Goal: Task Accomplishment & Management: Manage account settings

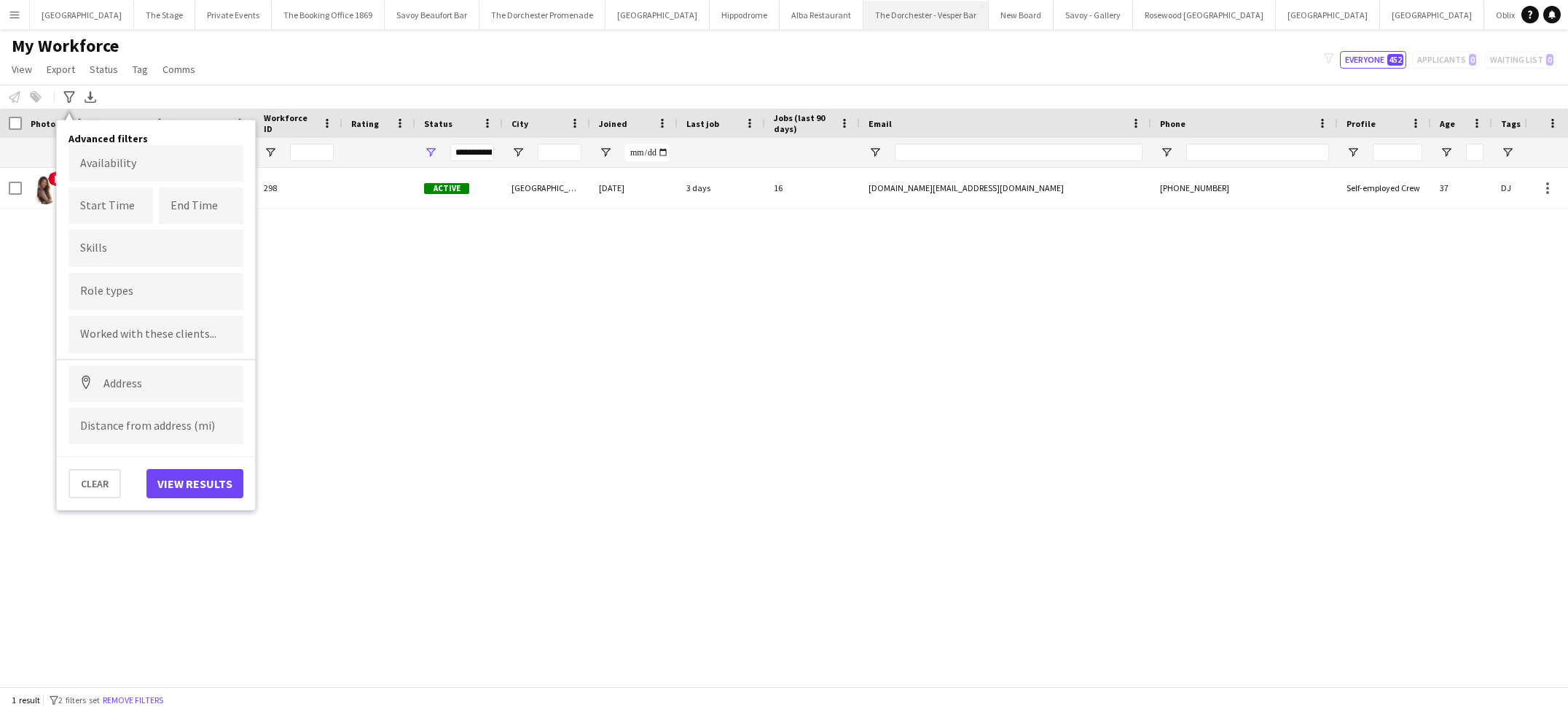
click at [895, 10] on button "The Dorchester - Vesper Bar Close" at bounding box center [926, 15] width 125 height 29
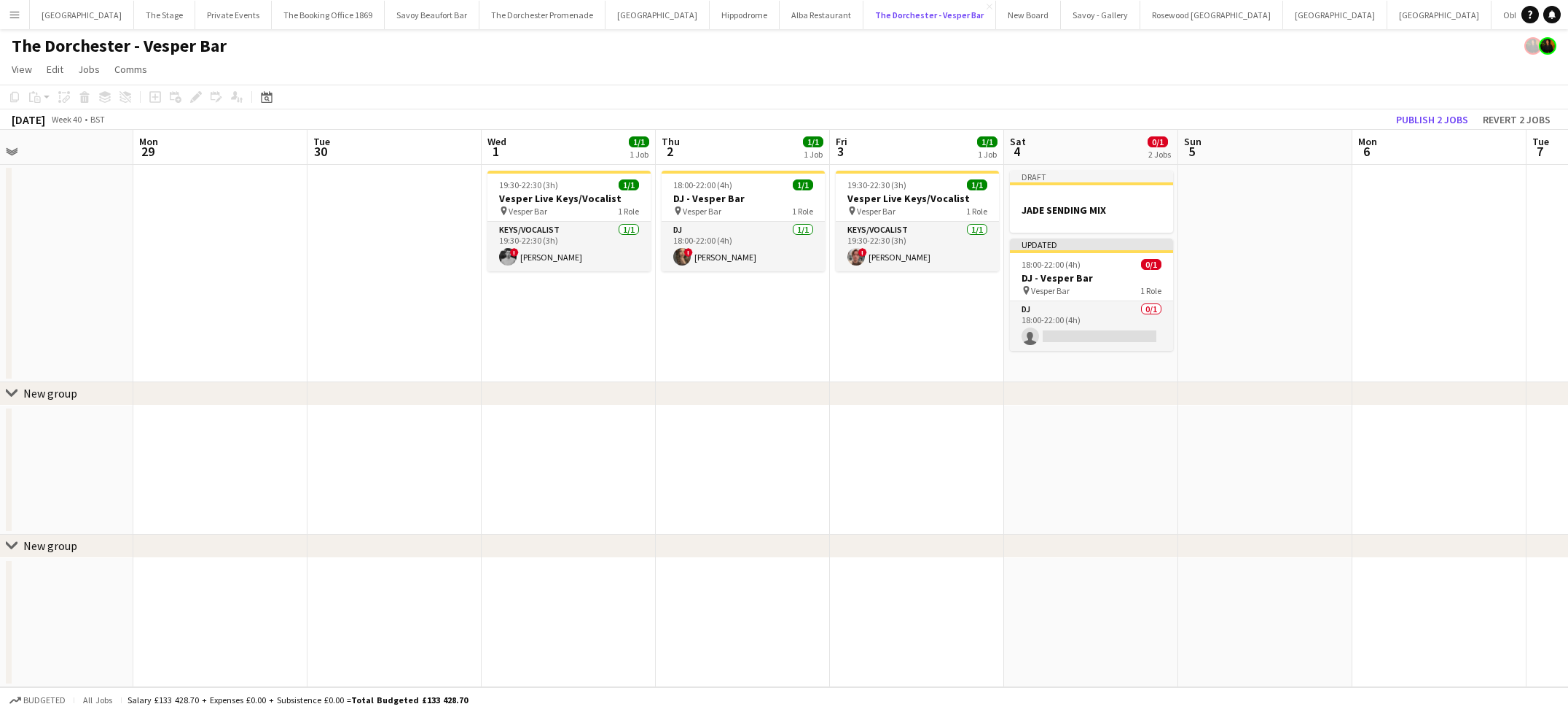
scroll to position [0, 392]
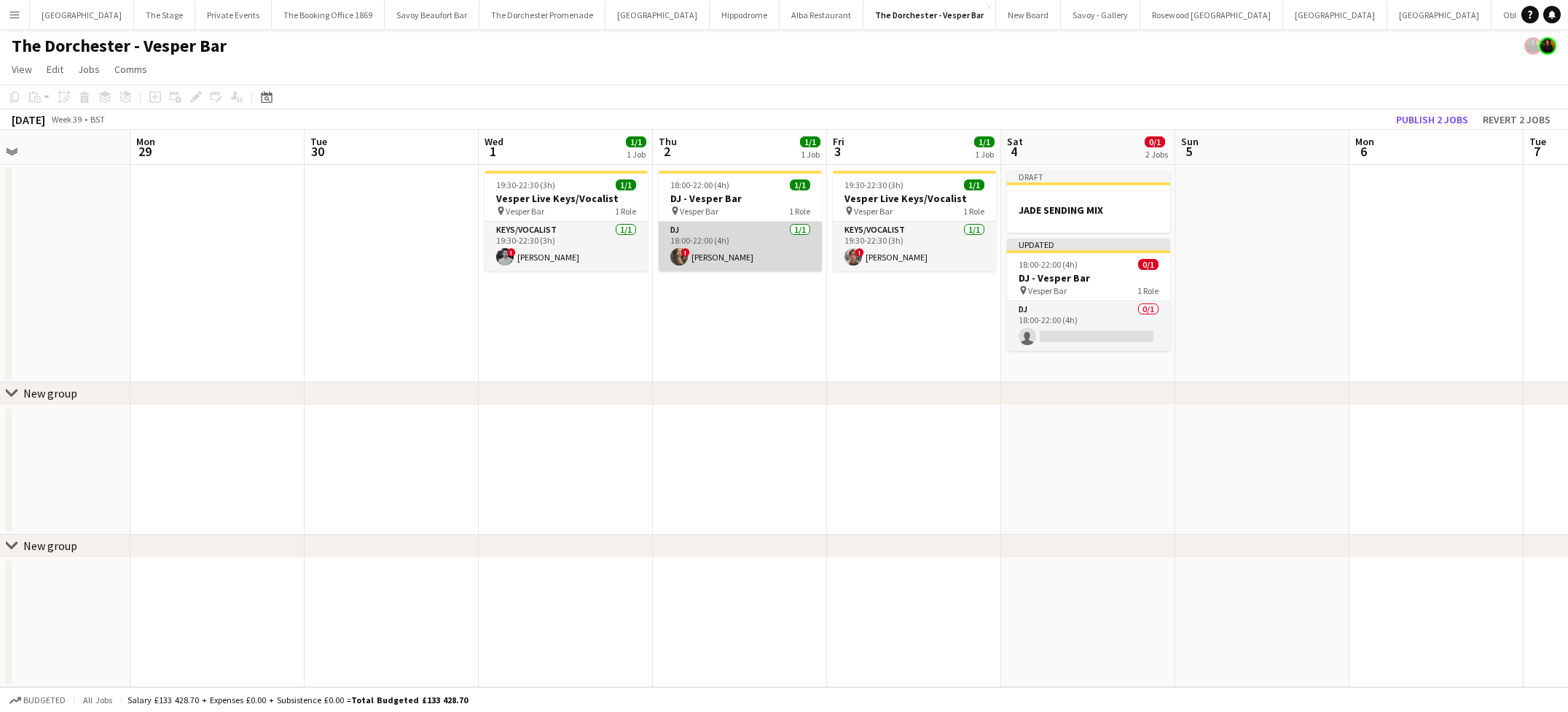
click at [742, 255] on app-card-role "DJ [DATE] 18:00-22:00 (4h) ! [PERSON_NAME]" at bounding box center [740, 247] width 163 height 50
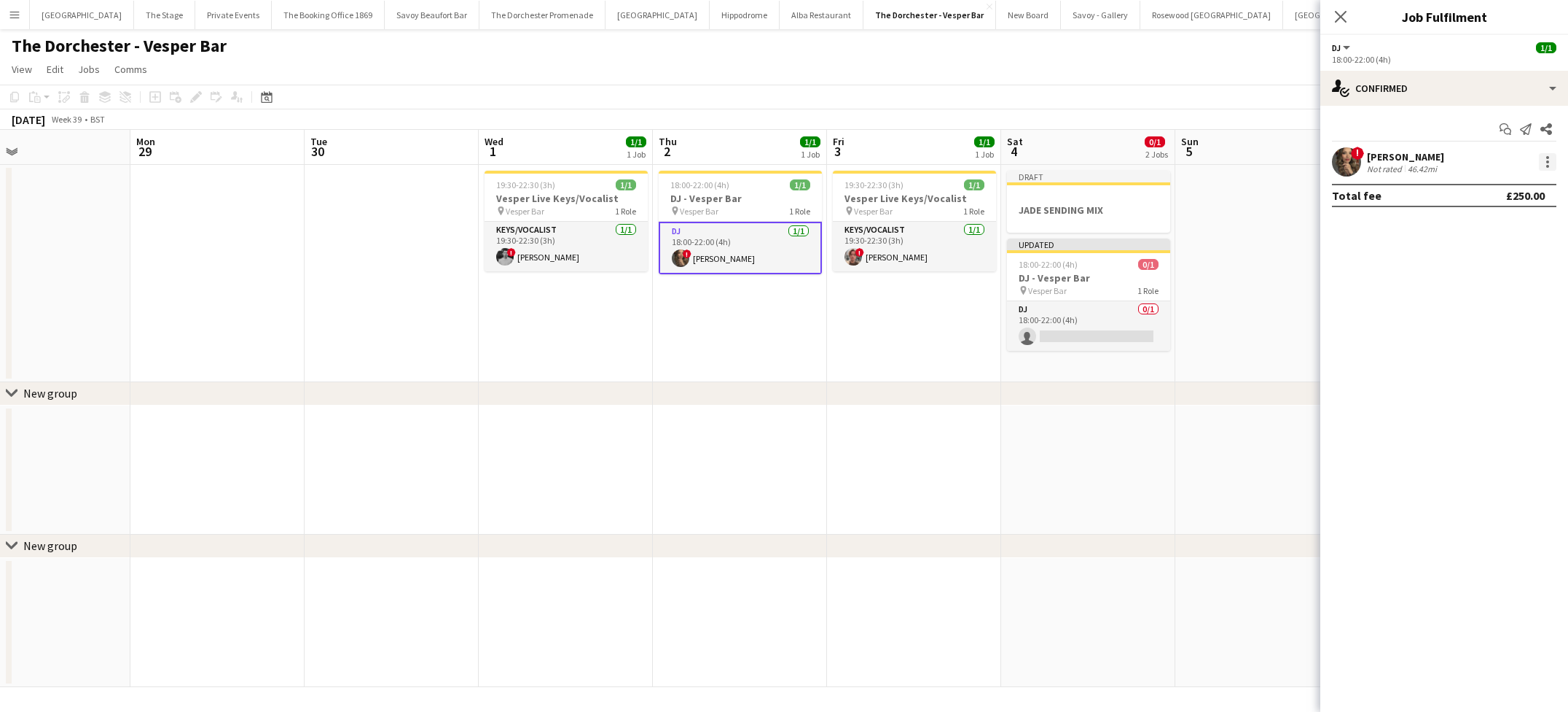
click at [1545, 164] on div at bounding box center [1548, 162] width 18 height 18
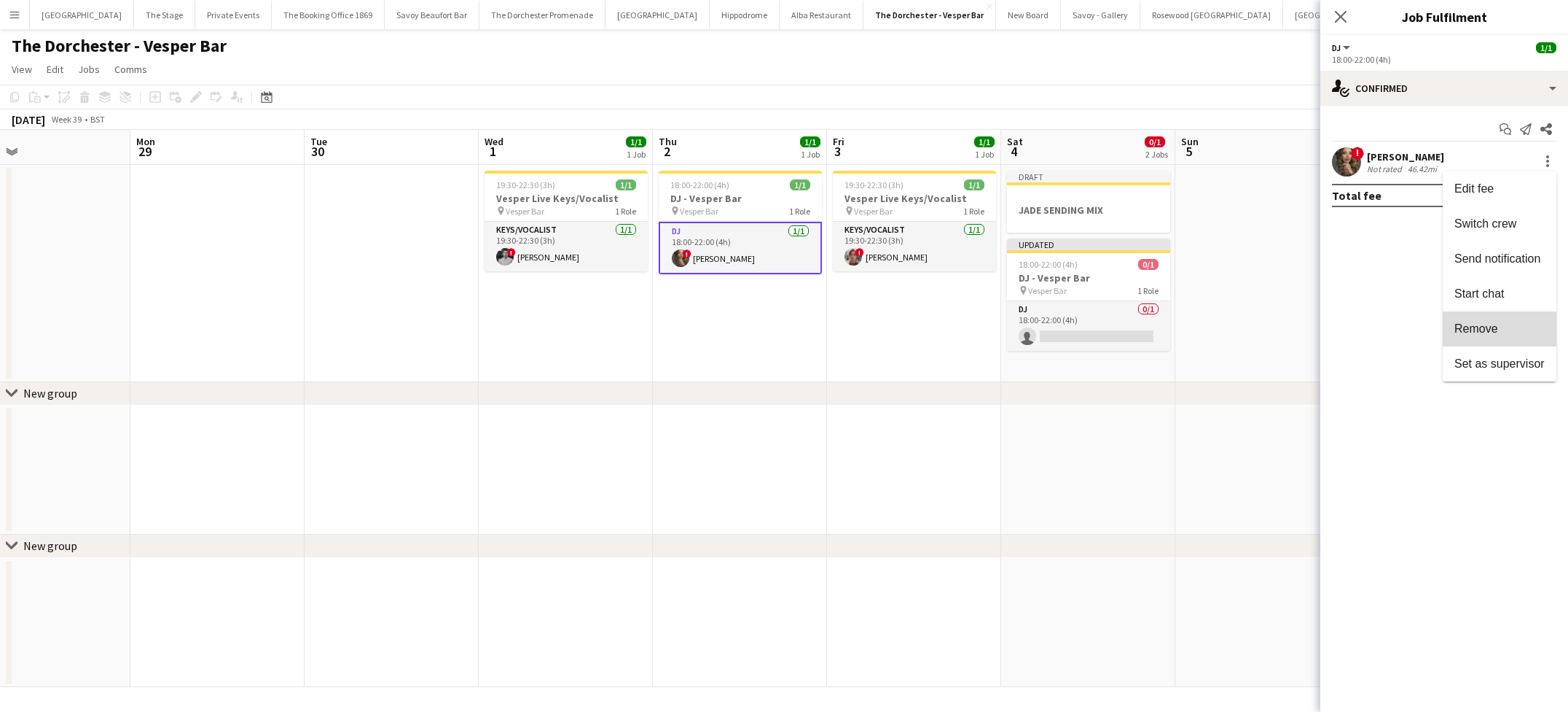
click at [1466, 327] on span "Remove" at bounding box center [1476, 328] width 44 height 12
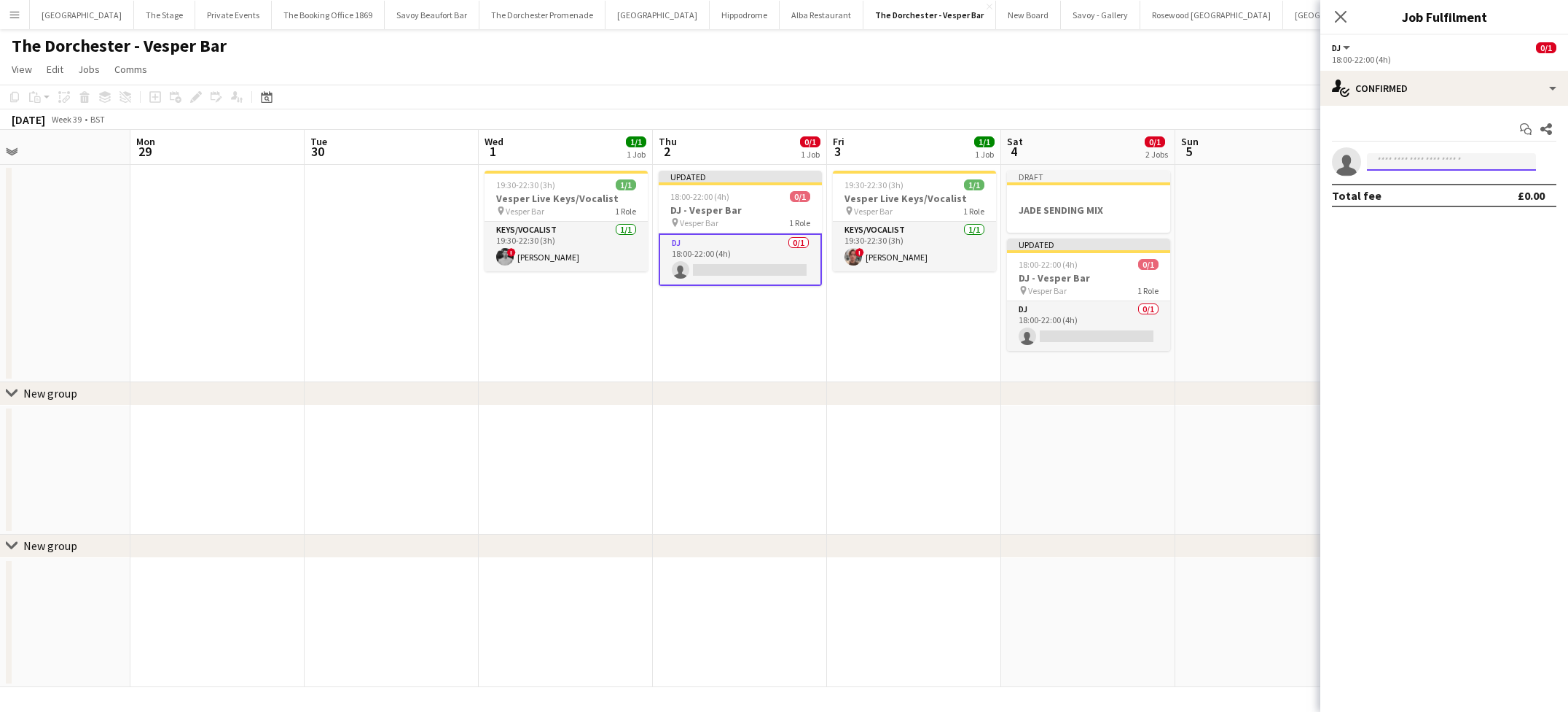
click at [1409, 164] on input at bounding box center [1452, 162] width 169 height 18
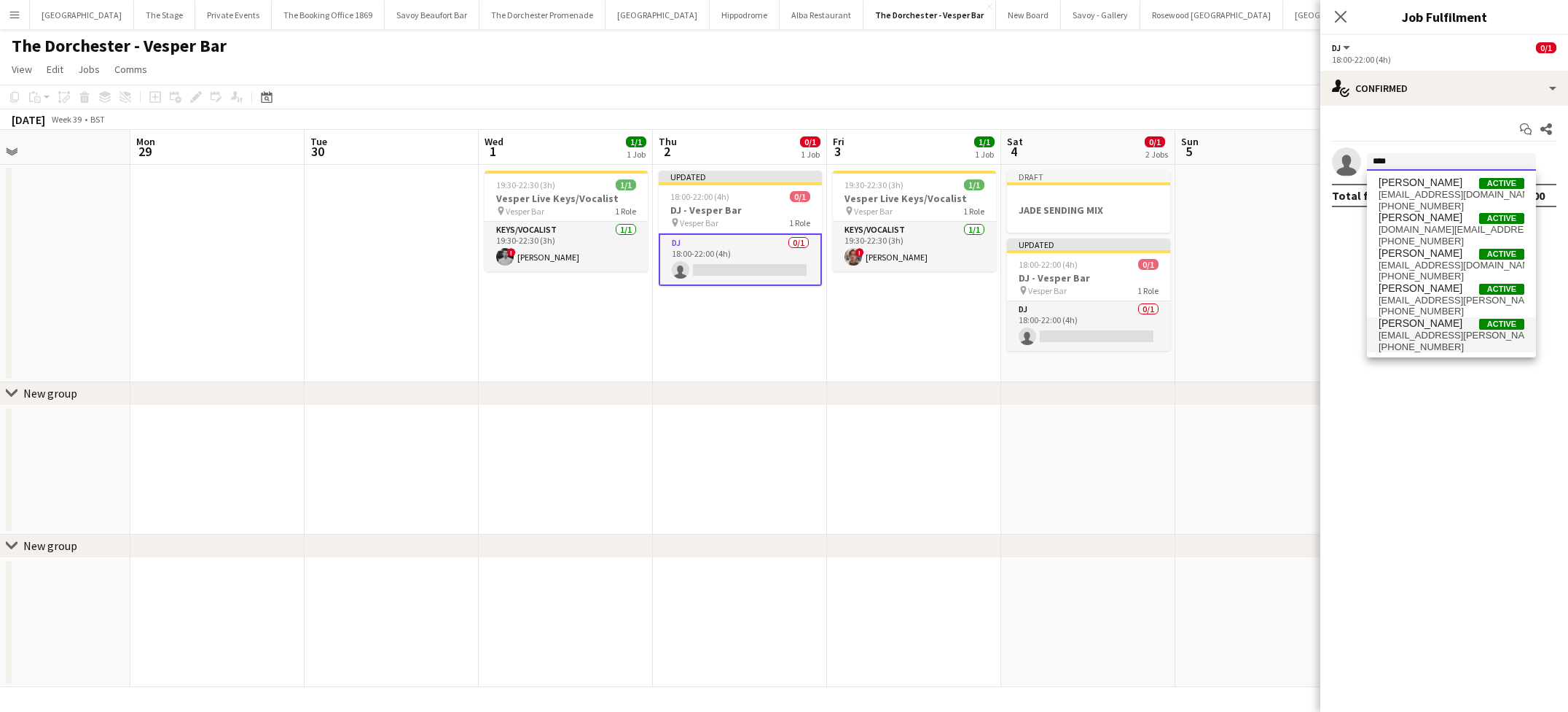
type input "****"
click at [1411, 321] on span "[PERSON_NAME]" at bounding box center [1421, 323] width 83 height 12
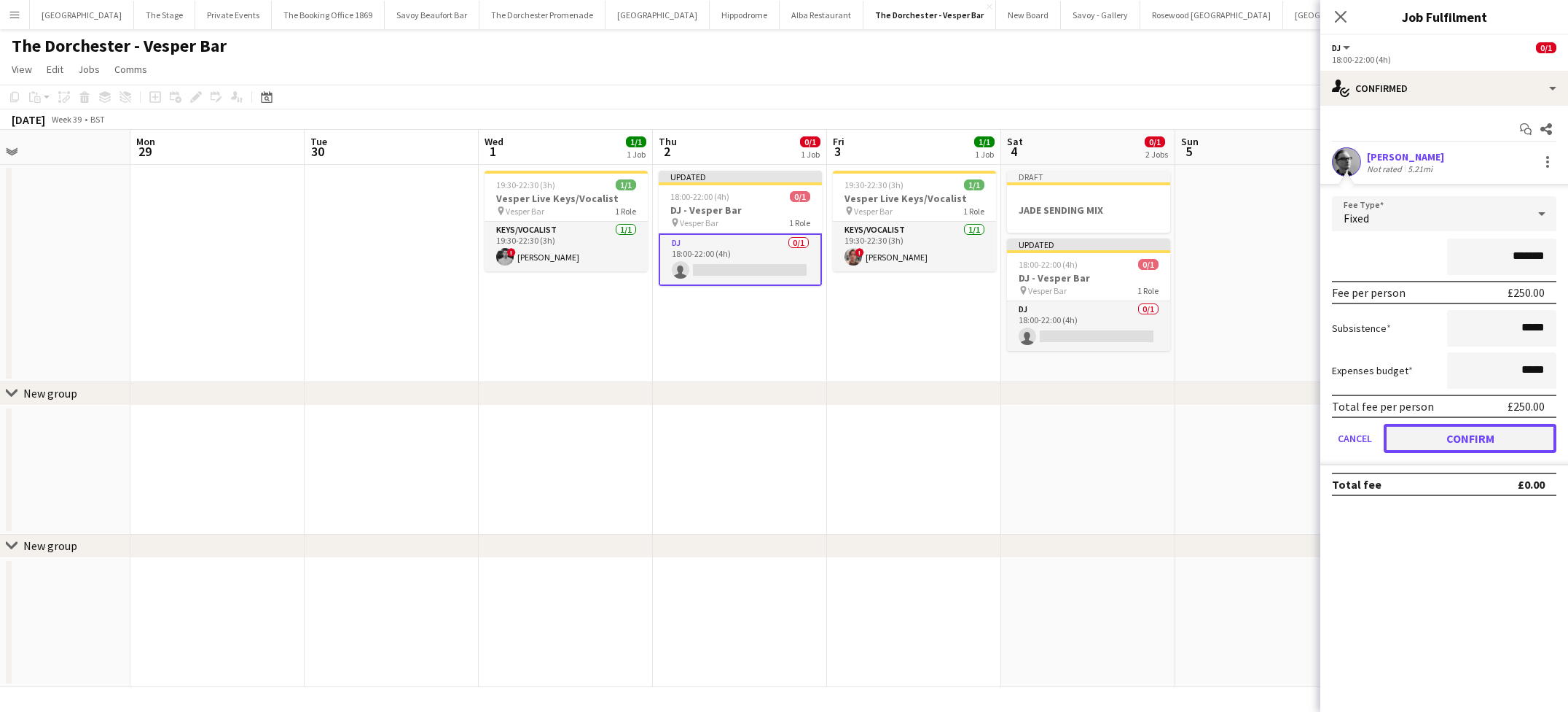
click at [1411, 437] on button "Confirm" at bounding box center [1471, 438] width 173 height 29
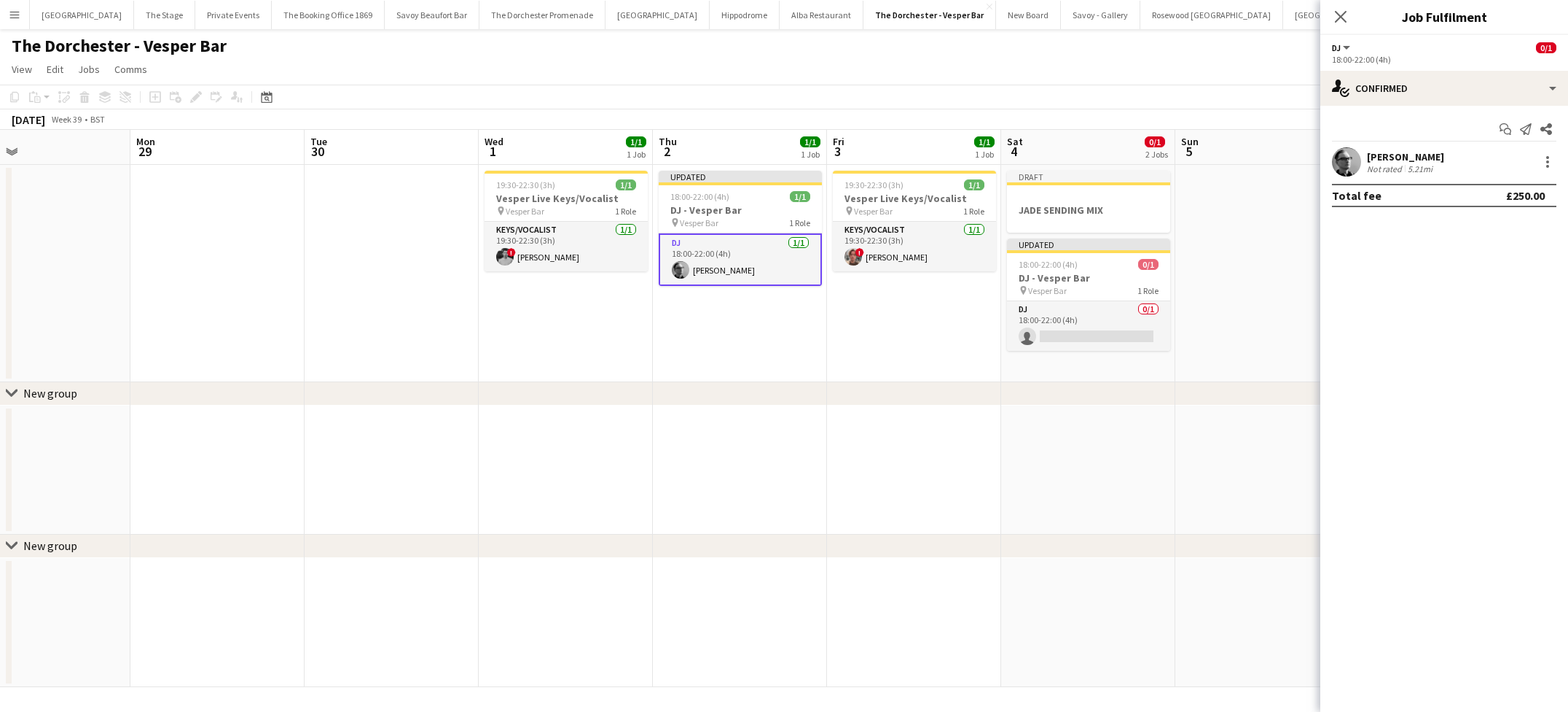
click at [780, 327] on app-date-cell "Updated 18:00-22:00 (4h) 1/1 DJ - Vesper Bar pin Vesper Bar 1 Role DJ [DATE] 18…" at bounding box center [740, 273] width 174 height 218
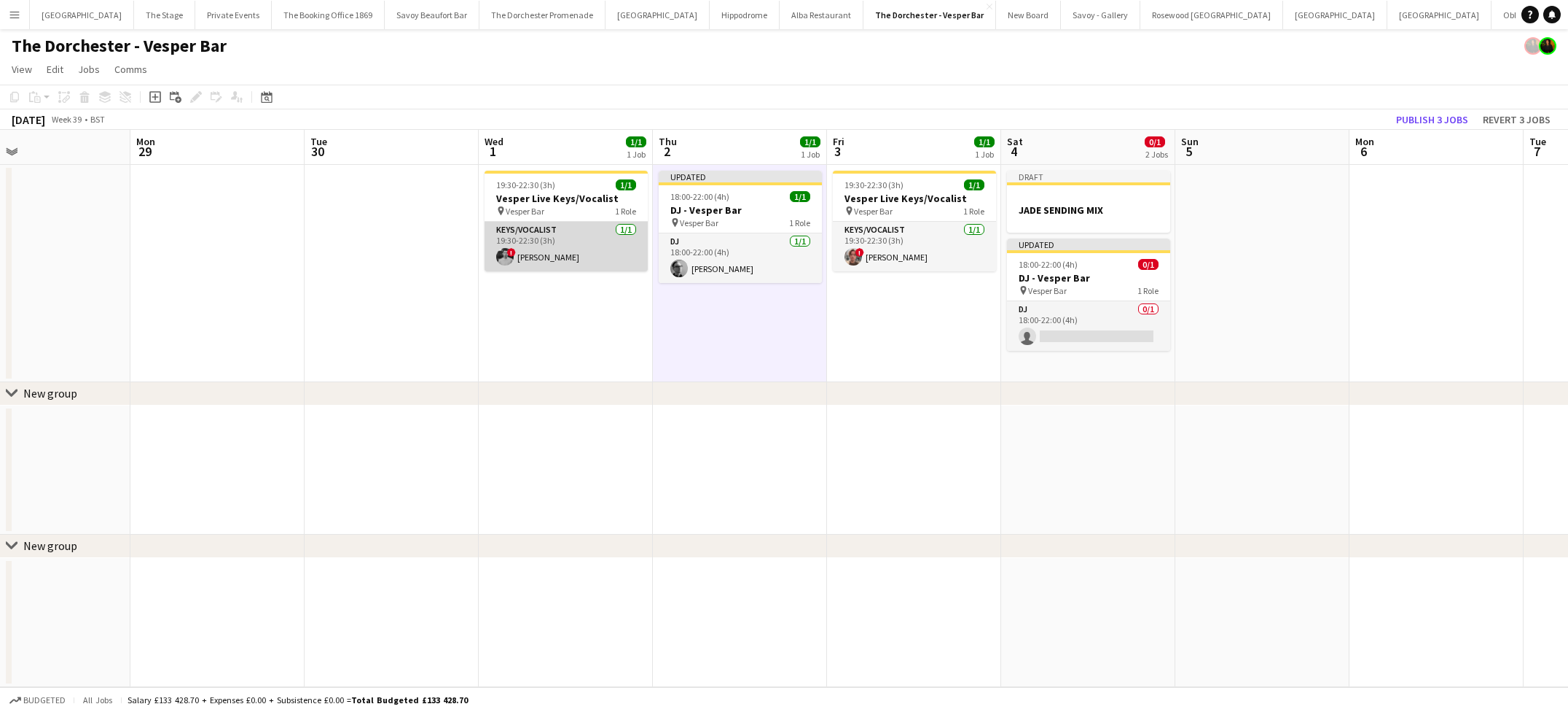
click at [602, 267] on app-card-role "Keys/Vocalist [DATE] 19:30-22:30 (3h) ! Harrison Smart" at bounding box center [566, 247] width 163 height 50
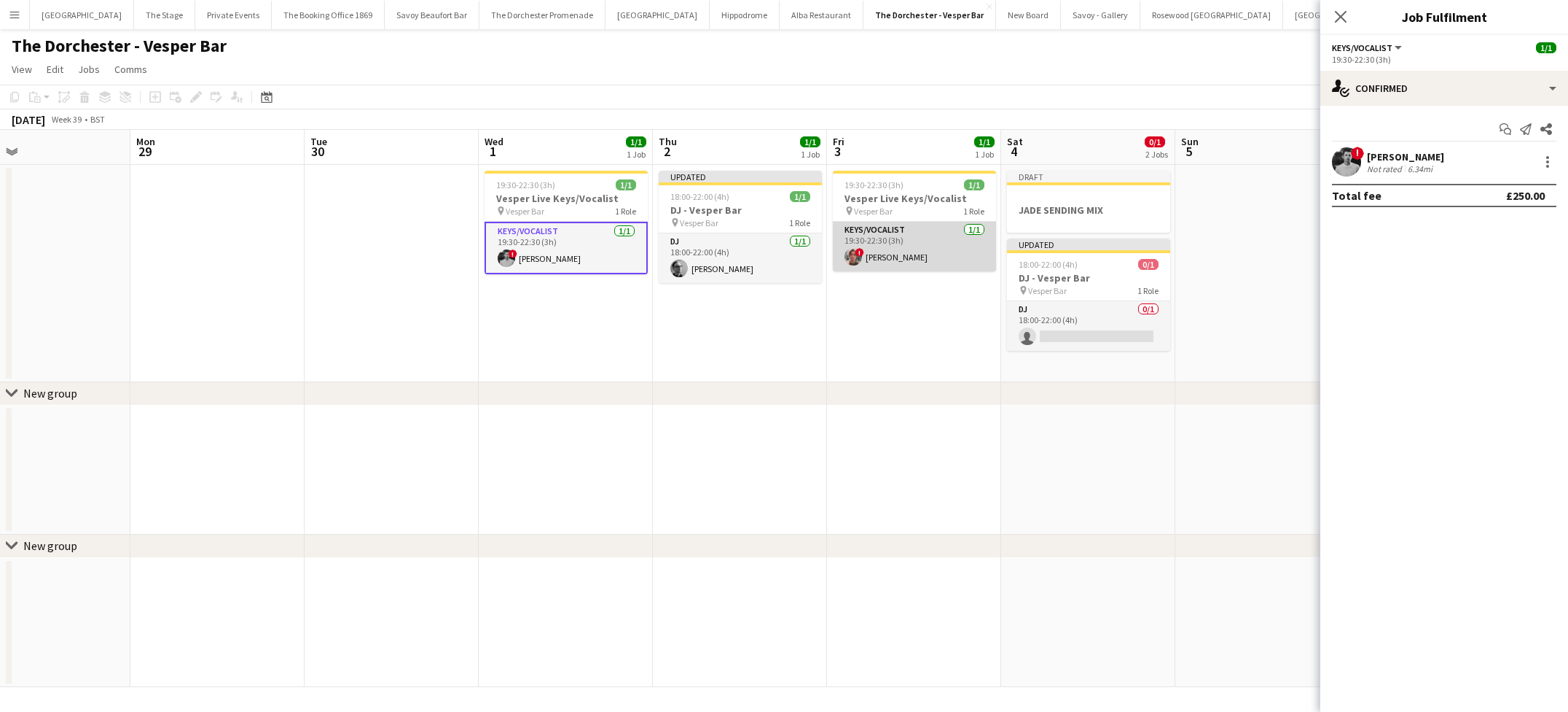
click at [889, 247] on app-card-role "Keys/Vocalist [DATE] 19:30-22:30 (3h) ! [PERSON_NAME]" at bounding box center [914, 247] width 163 height 50
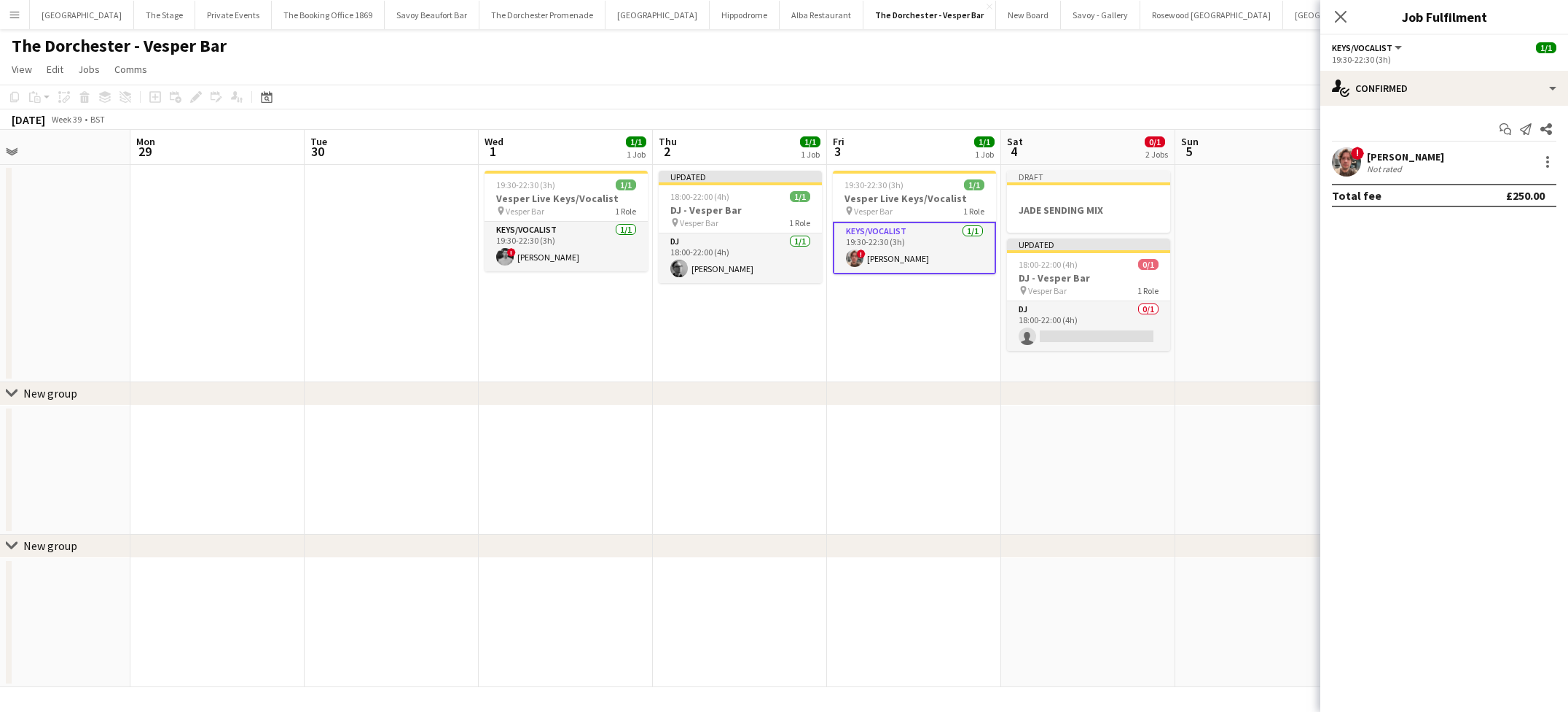
scroll to position [0, 393]
click at [707, 276] on app-card-role "DJ [DATE] 18:00-22:00 (4h) [PERSON_NAME]" at bounding box center [739, 259] width 163 height 50
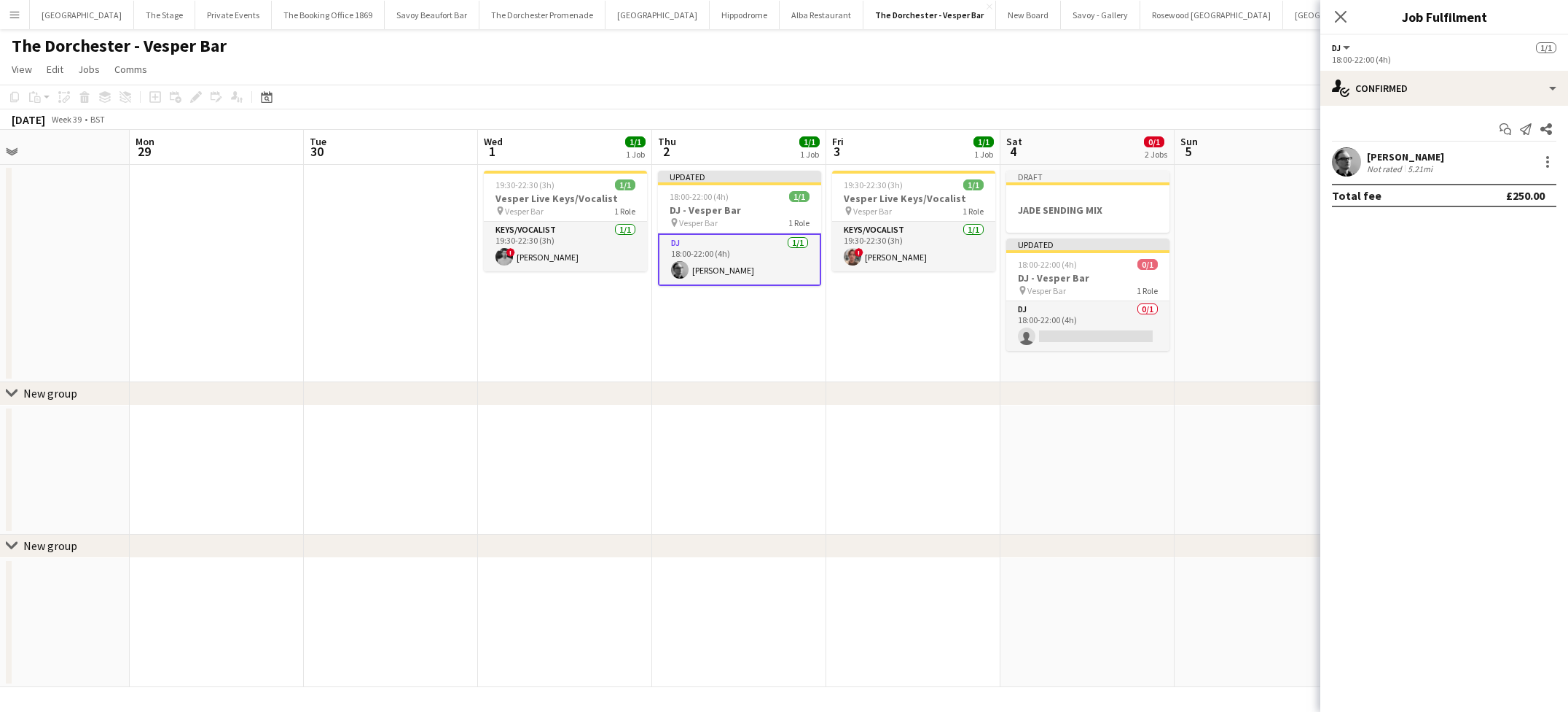
click at [728, 328] on app-date-cell "Updated 18:00-22:00 (4h) 1/1 DJ - Vesper Bar pin Vesper Bar 1 Role DJ [DATE] 18…" at bounding box center [739, 273] width 174 height 218
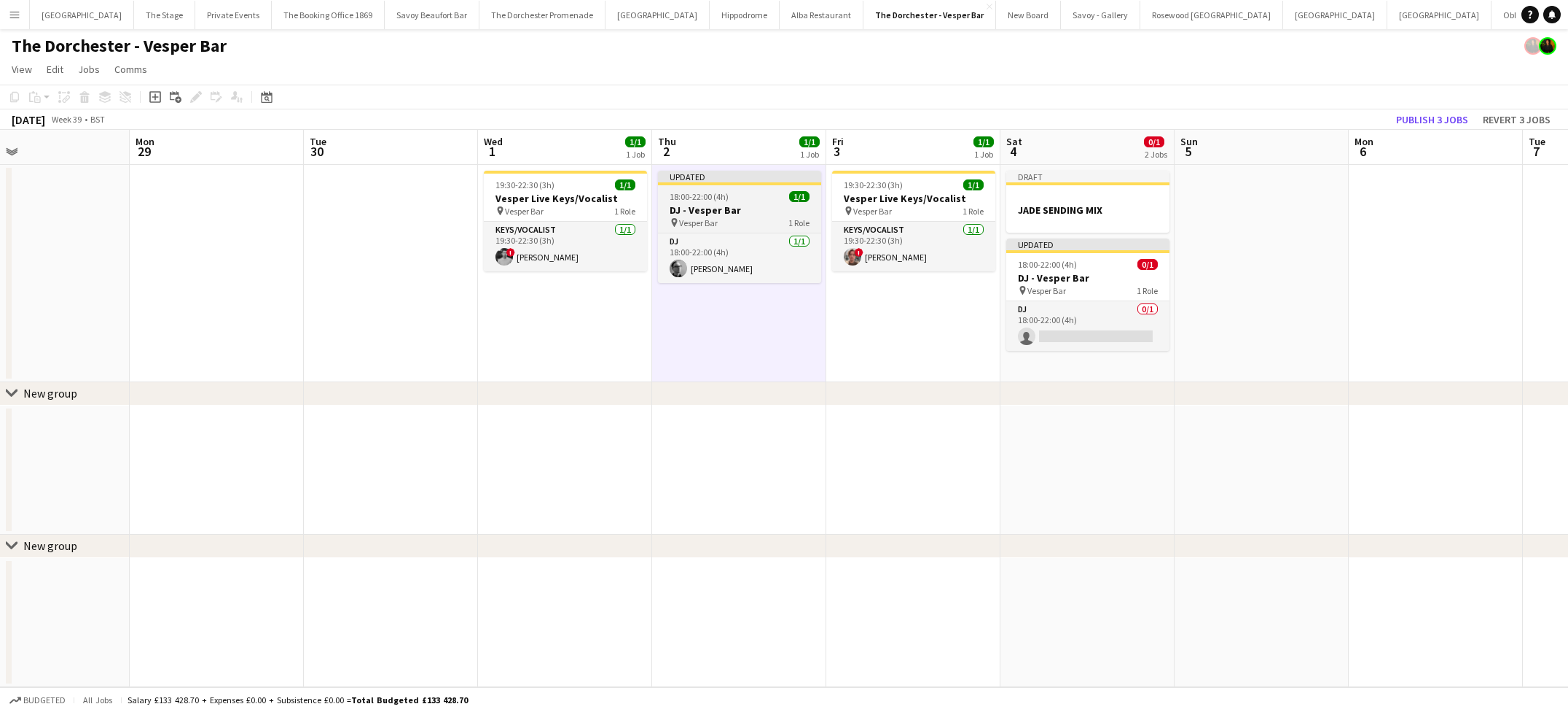
click at [736, 189] on app-job-card "Updated 18:00-22:00 (4h) 1/1 DJ - Vesper Bar pin Vesper Bar 1 Role DJ [DATE] 18…" at bounding box center [739, 226] width 163 height 112
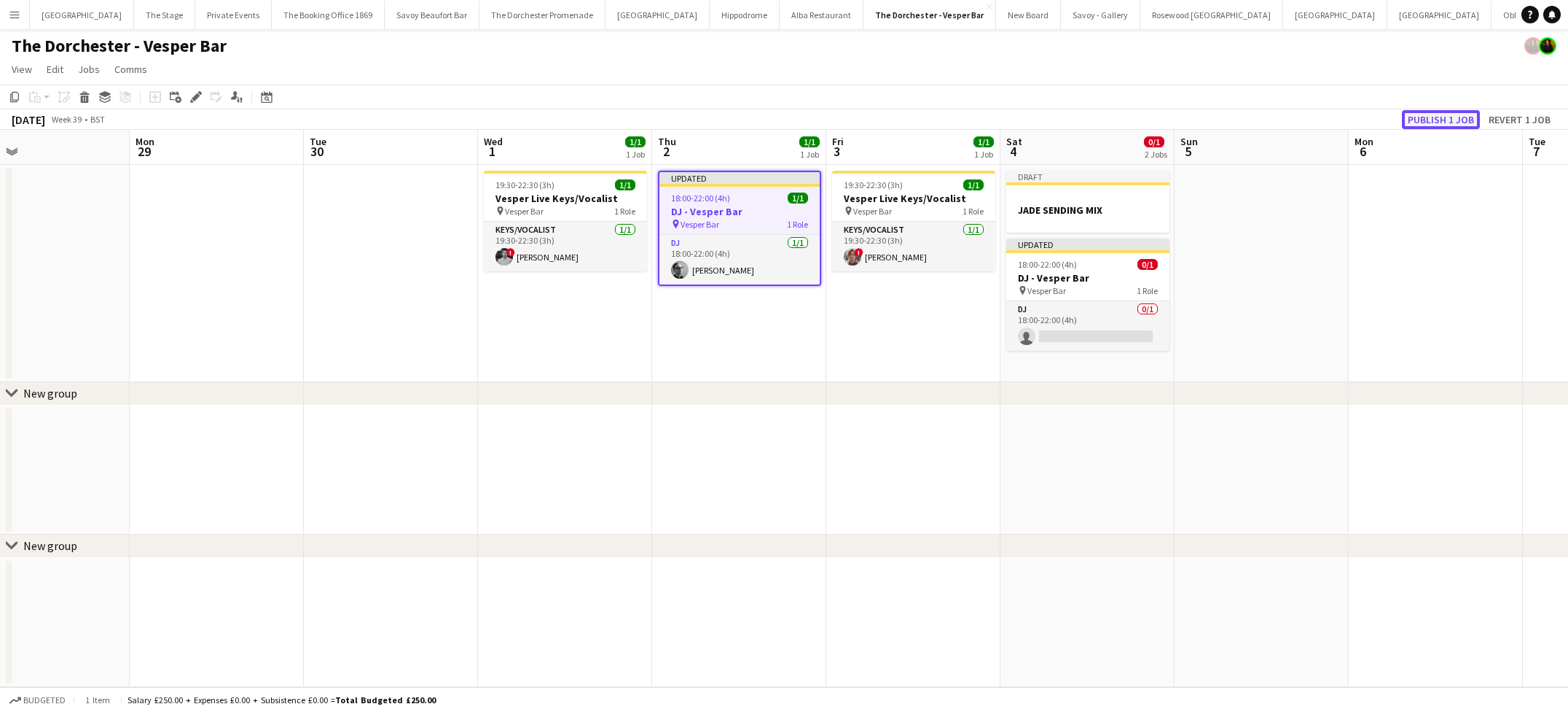
click at [1414, 121] on button "Publish 1 job" at bounding box center [1441, 119] width 78 height 19
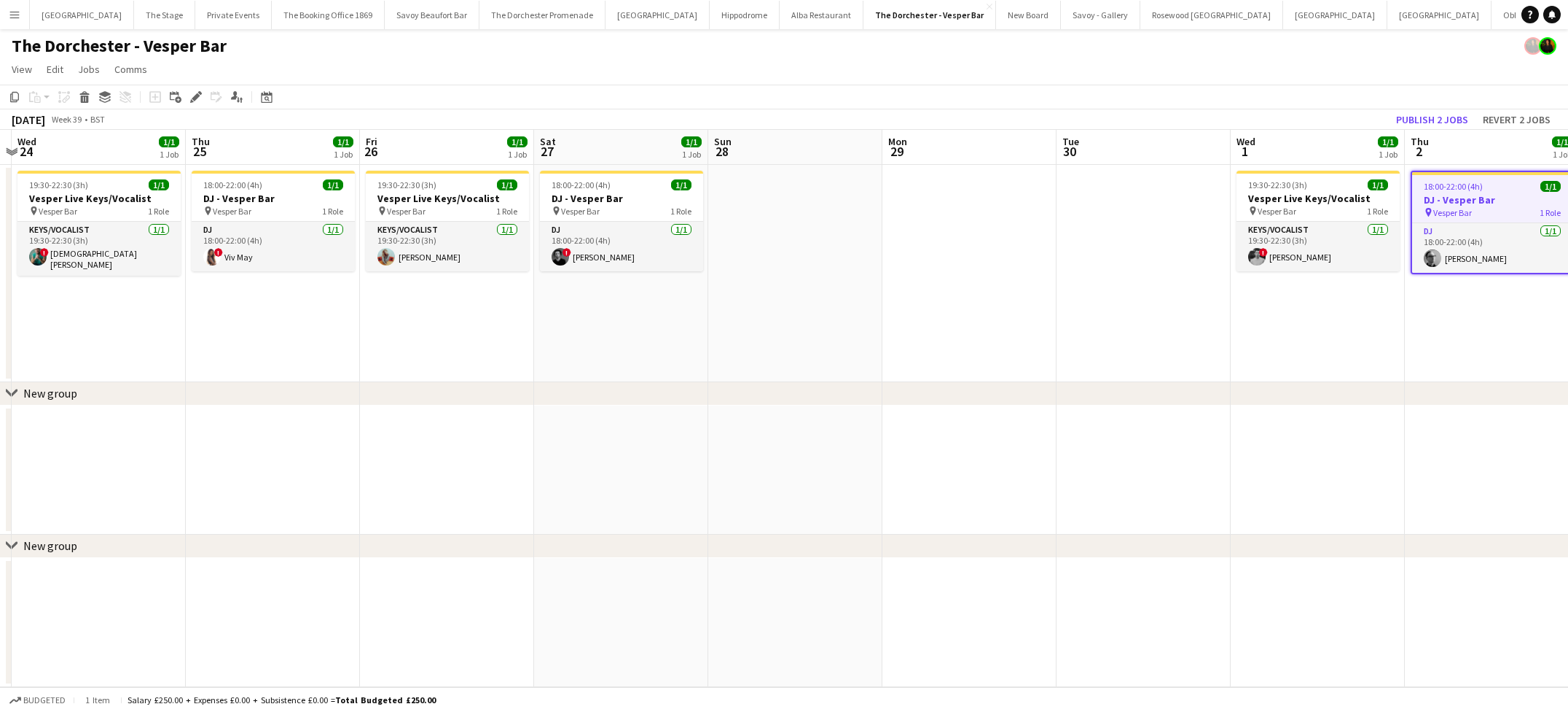
scroll to position [0, 336]
click at [18, 13] on app-icon "Menu" at bounding box center [15, 15] width 12 height 12
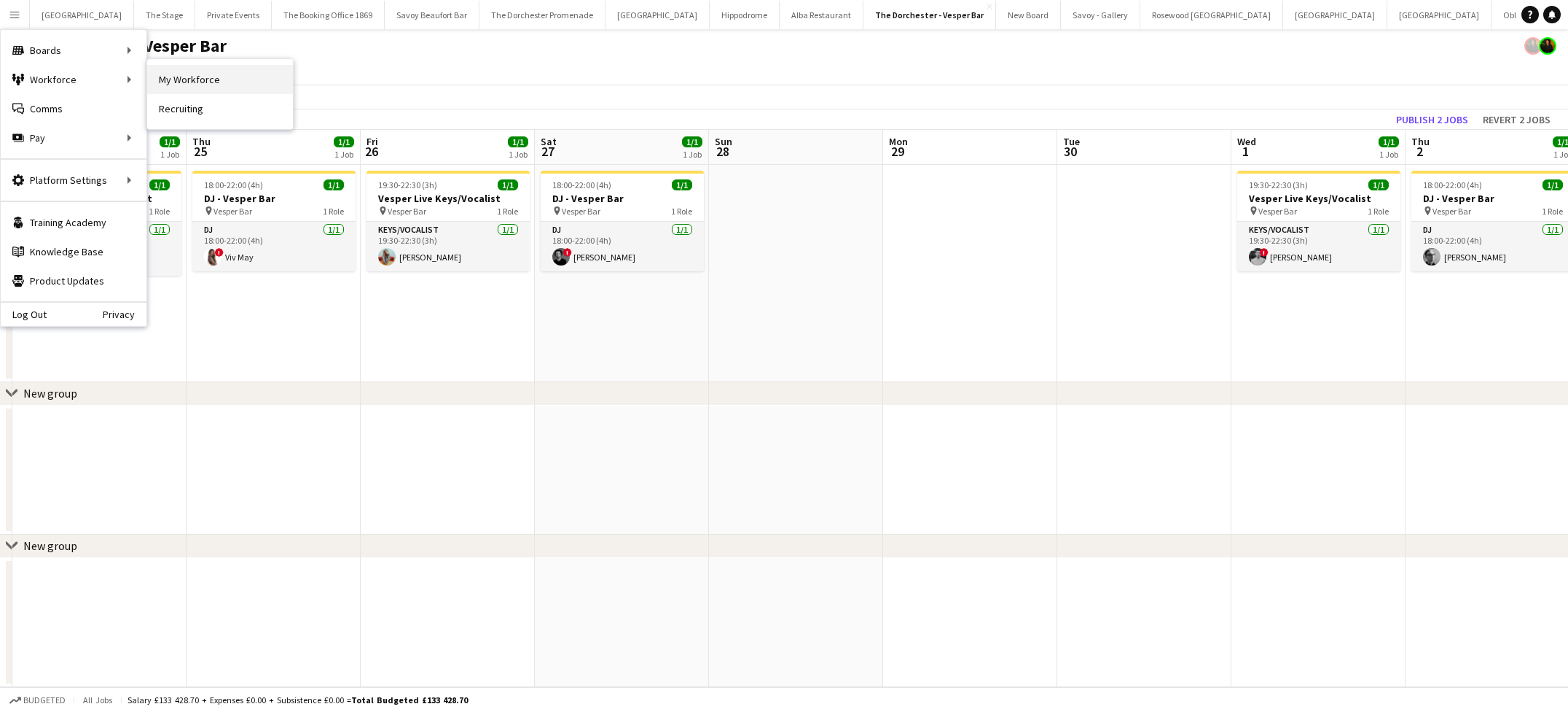
click at [170, 73] on link "My Workforce" at bounding box center [220, 80] width 146 height 29
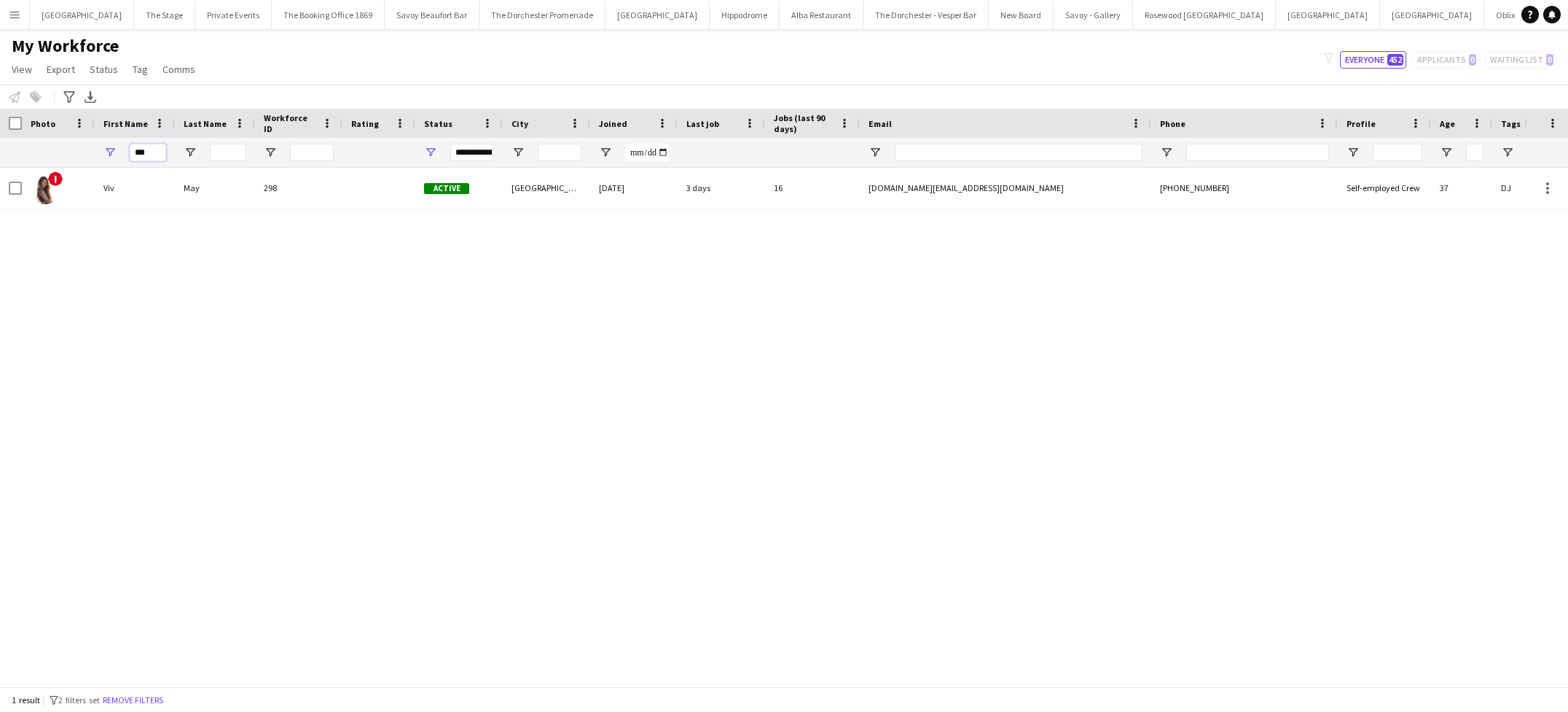
click at [165, 153] on input "***" at bounding box center [148, 152] width 37 height 18
type input "****"
click at [162, 174] on div "Sumi" at bounding box center [135, 188] width 81 height 40
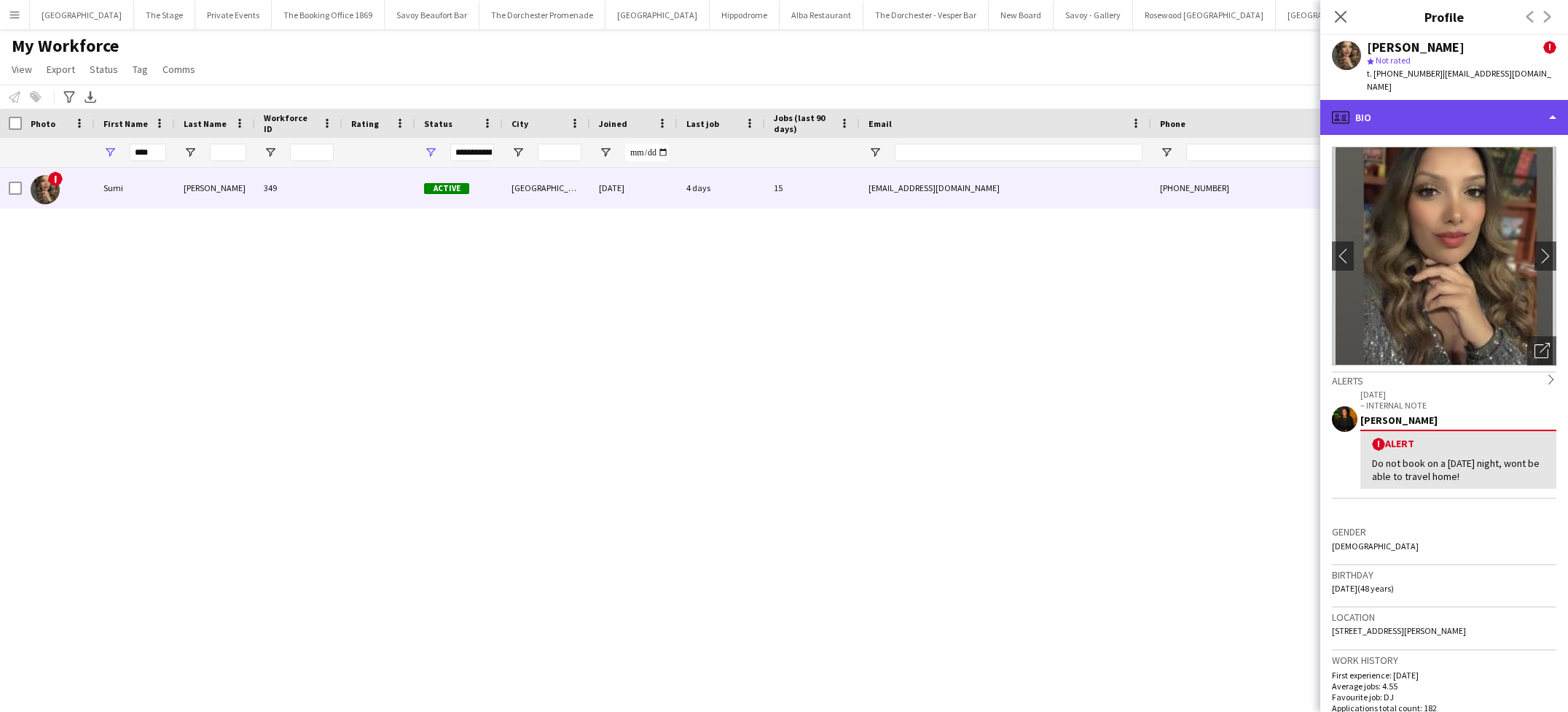
click at [1392, 111] on div "profile Bio" at bounding box center [1444, 117] width 247 height 35
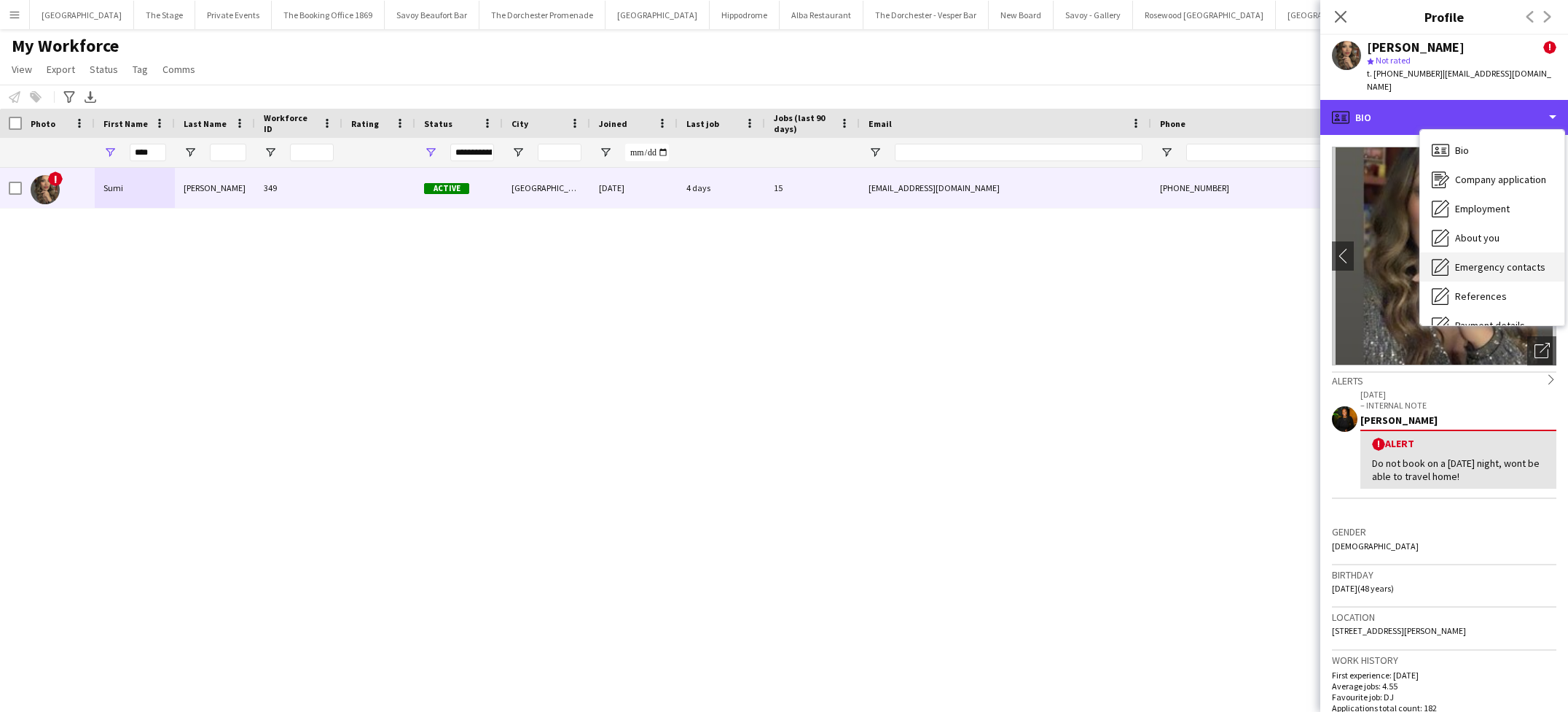
scroll to position [137, 0]
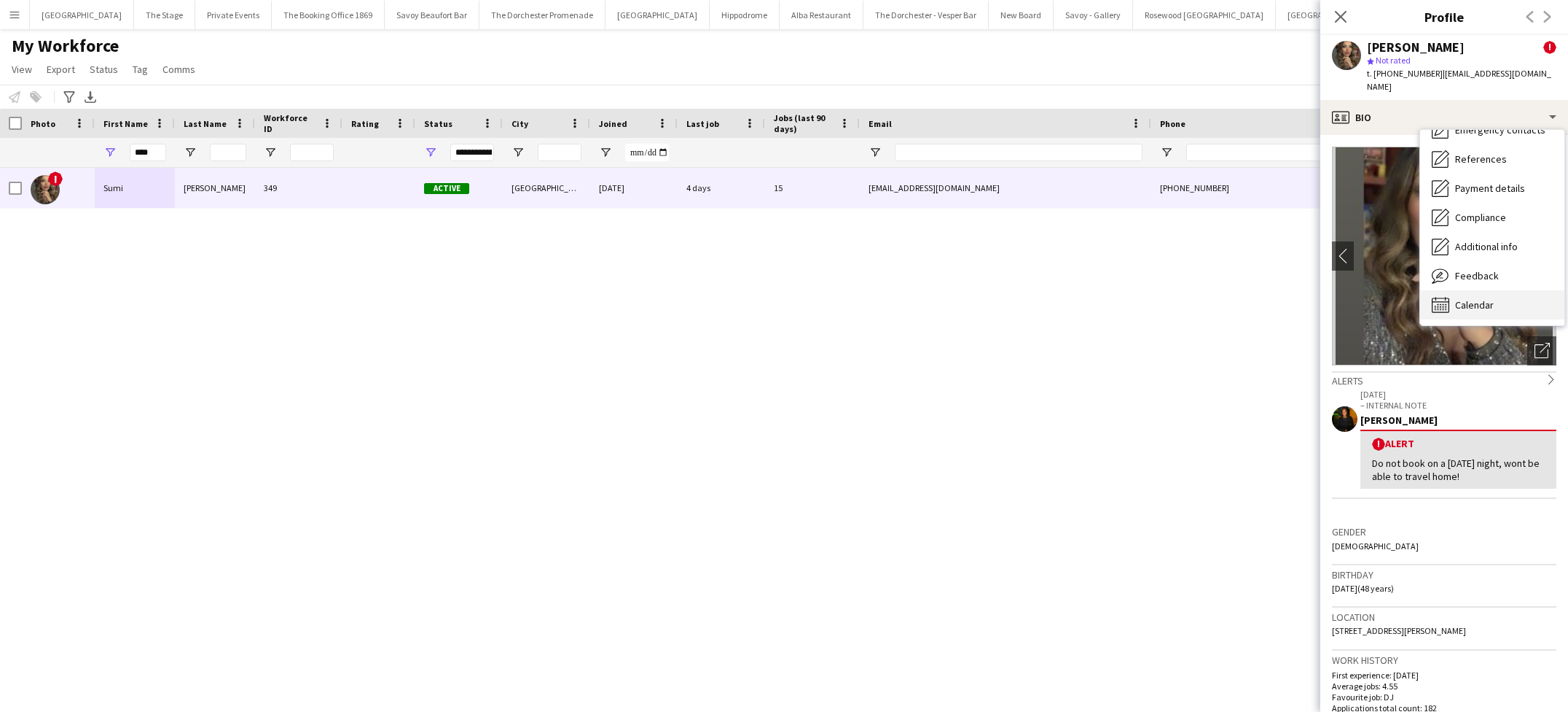
click at [1474, 298] on span "Calendar" at bounding box center [1474, 305] width 39 height 13
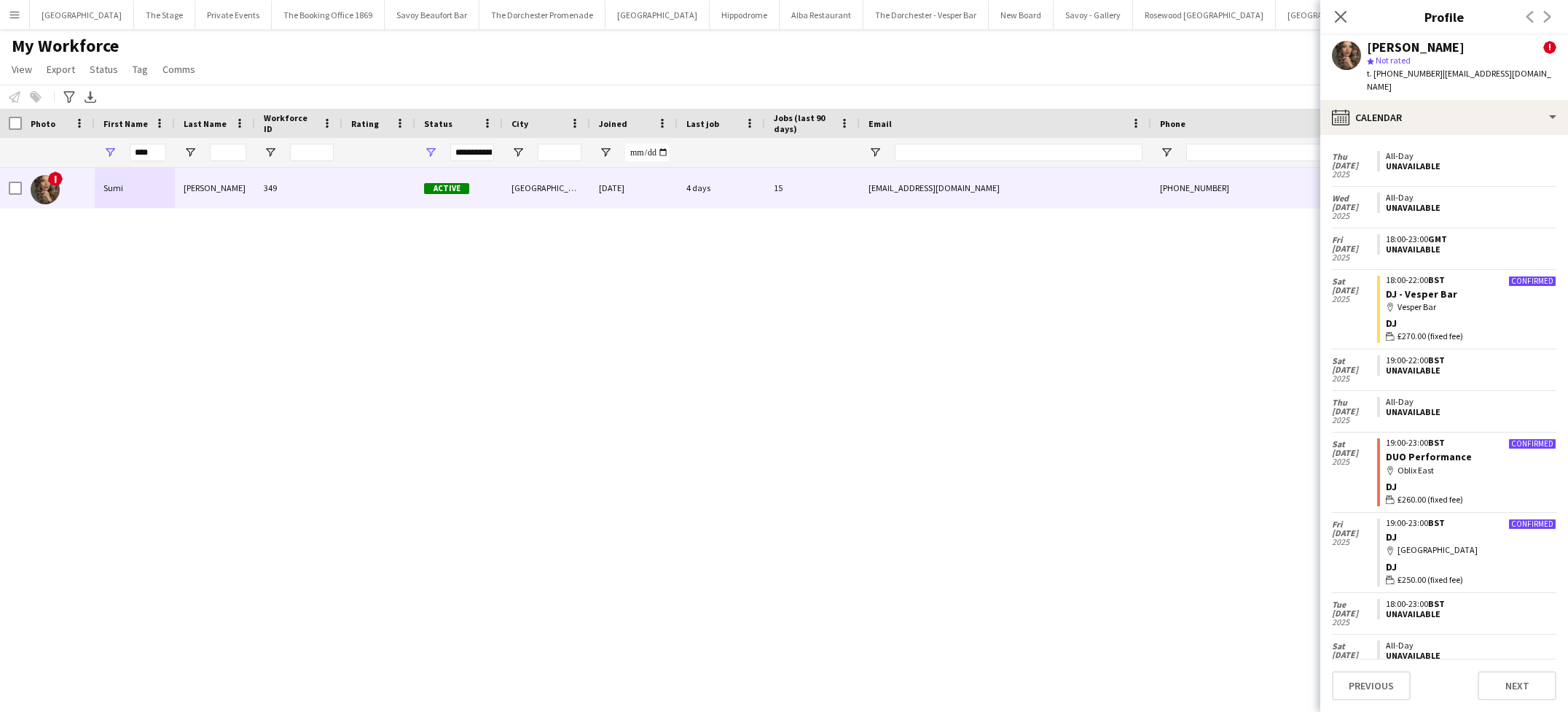
scroll to position [84, 0]
click at [662, 418] on div "! [PERSON_NAME] 349 Active Bedford [DATE] 4 days 15 [EMAIL_ADDRESS][DOMAIN_NAME…" at bounding box center [762, 427] width 1525 height 519
click at [1344, 14] on icon at bounding box center [1340, 16] width 14 height 14
